Goal: Find specific page/section: Find specific page/section

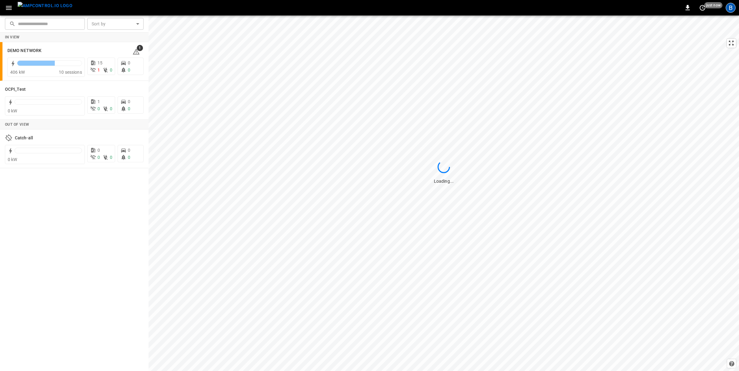
click at [732, 9] on div "B" at bounding box center [730, 8] width 10 height 10
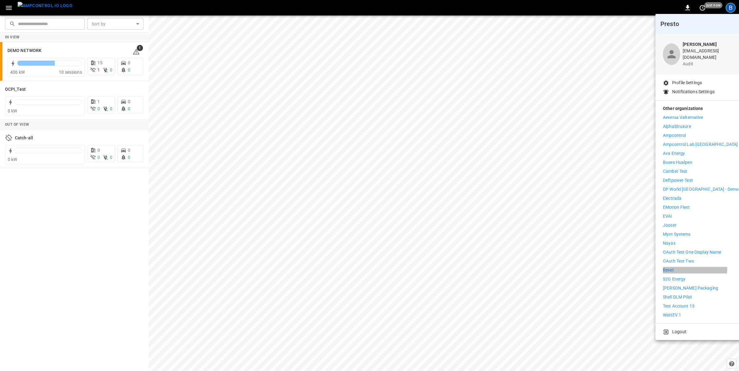
click at [684, 267] on li "Revel" at bounding box center [701, 270] width 76 height 6
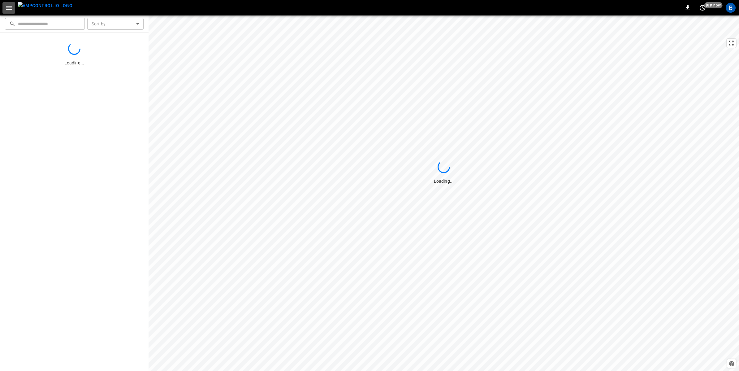
click at [8, 9] on icon "button" at bounding box center [9, 8] width 8 height 8
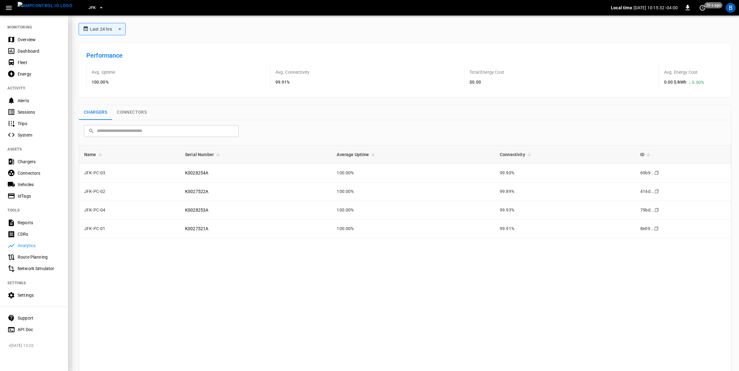
click at [217, 75] on div at bounding box center [369, 185] width 739 height 371
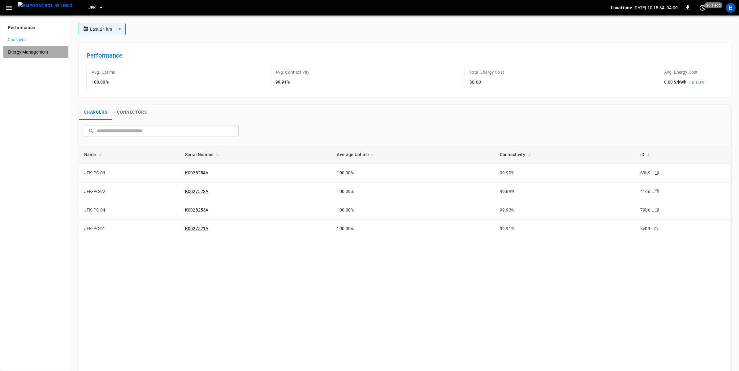
click at [22, 50] on span "Energy Management" at bounding box center [36, 52] width 56 height 6
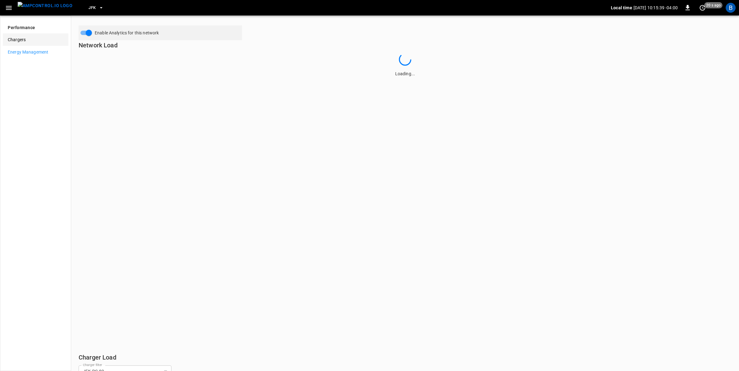
click at [21, 37] on span "Chargers" at bounding box center [36, 40] width 56 height 6
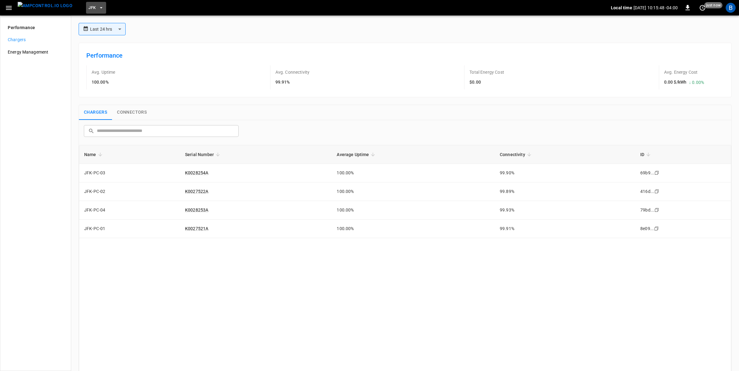
click at [98, 10] on icon "button" at bounding box center [101, 8] width 6 height 6
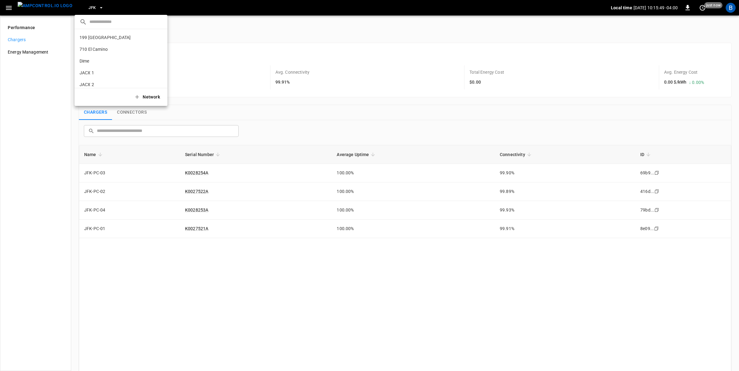
scroll to position [40, 0]
click at [244, 57] on div at bounding box center [369, 185] width 739 height 371
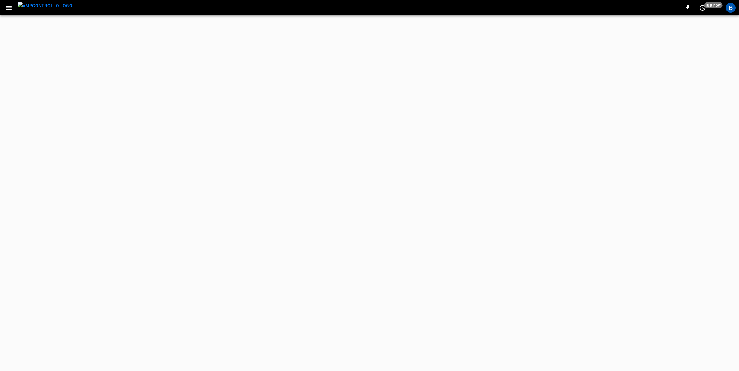
click at [318, 15] on html "0 just now B Refresh now Update every 5 sec Update every 30 sec Off [PERSON_NAM…" at bounding box center [369, 7] width 739 height 15
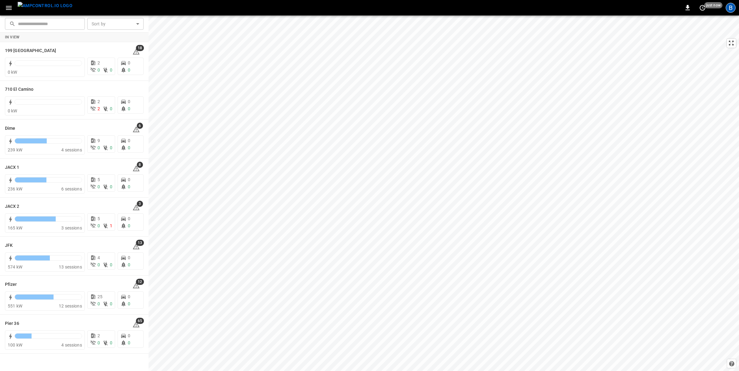
click at [732, 7] on div "B" at bounding box center [730, 8] width 10 height 10
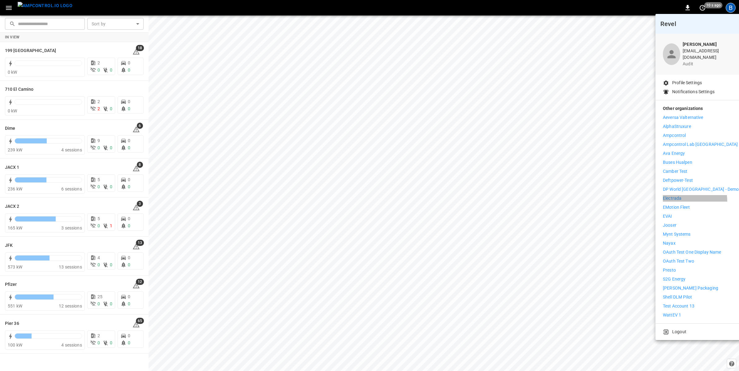
click at [681, 196] on li "Electrada" at bounding box center [701, 198] width 76 height 6
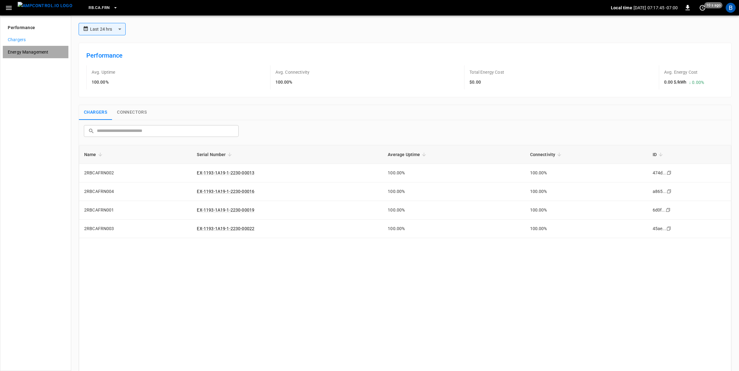
click at [25, 53] on span "Energy Management" at bounding box center [36, 52] width 56 height 6
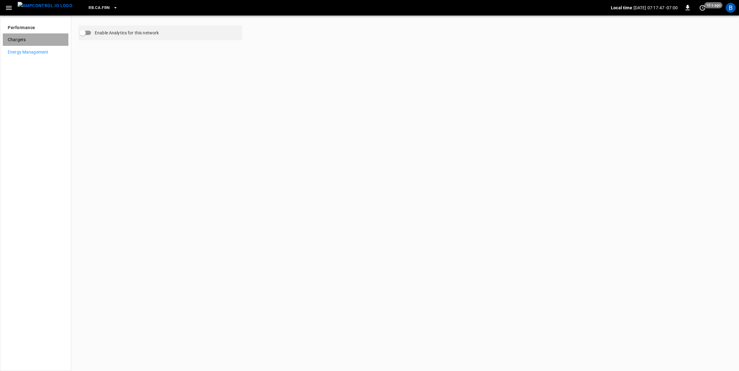
click at [16, 37] on span "Chargers" at bounding box center [36, 40] width 56 height 6
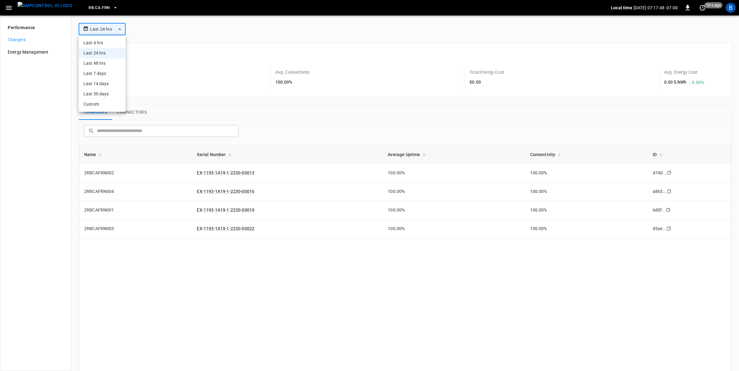
click at [93, 26] on body "**********" at bounding box center [369, 185] width 739 height 371
click at [100, 71] on li "Last 7 days" at bounding box center [102, 73] width 47 height 10
type input "**********"
